Goal: Transaction & Acquisition: Purchase product/service

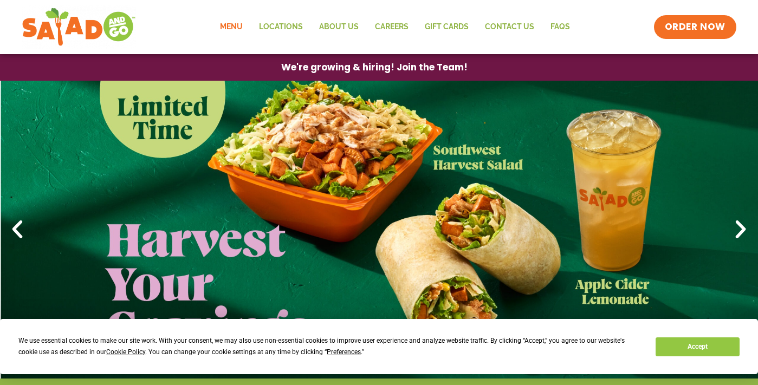
click at [230, 29] on link "Menu" at bounding box center [231, 27] width 39 height 25
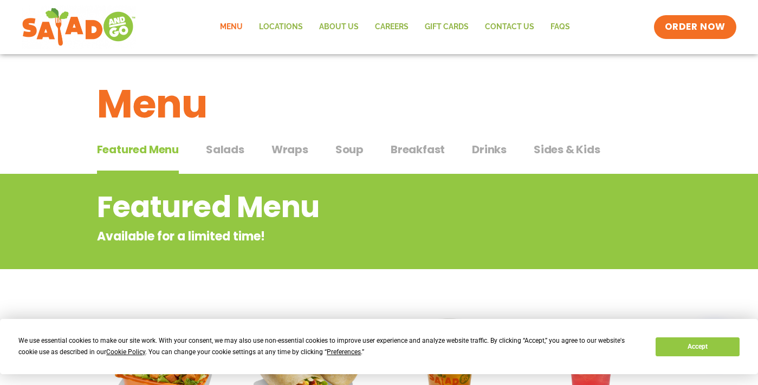
click at [227, 153] on span "Salads" at bounding box center [225, 149] width 38 height 16
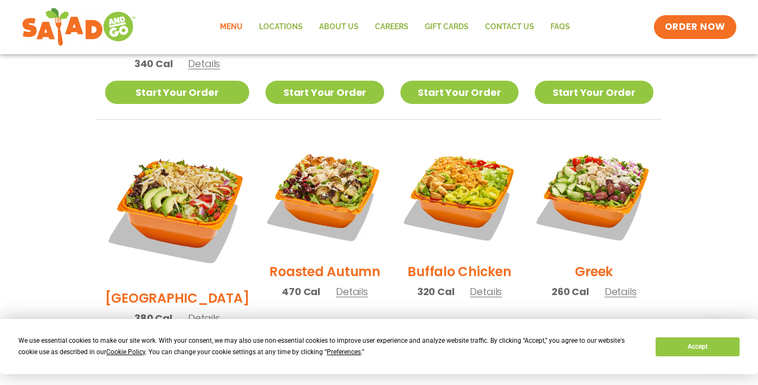
scroll to position [499, 0]
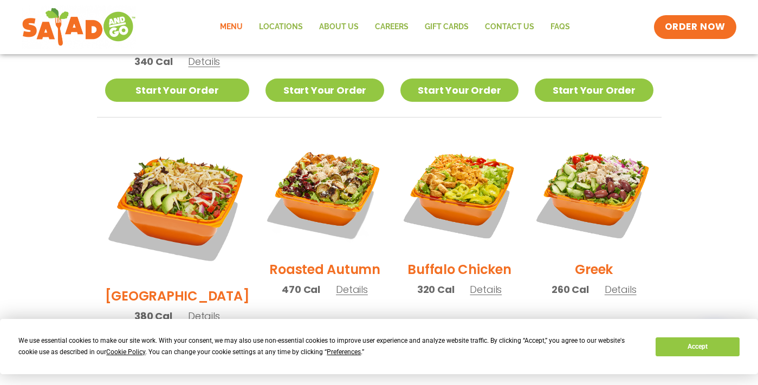
click at [306, 333] on link "Start Your Order" at bounding box center [324, 344] width 118 height 23
